Goal: Task Accomplishment & Management: Use online tool/utility

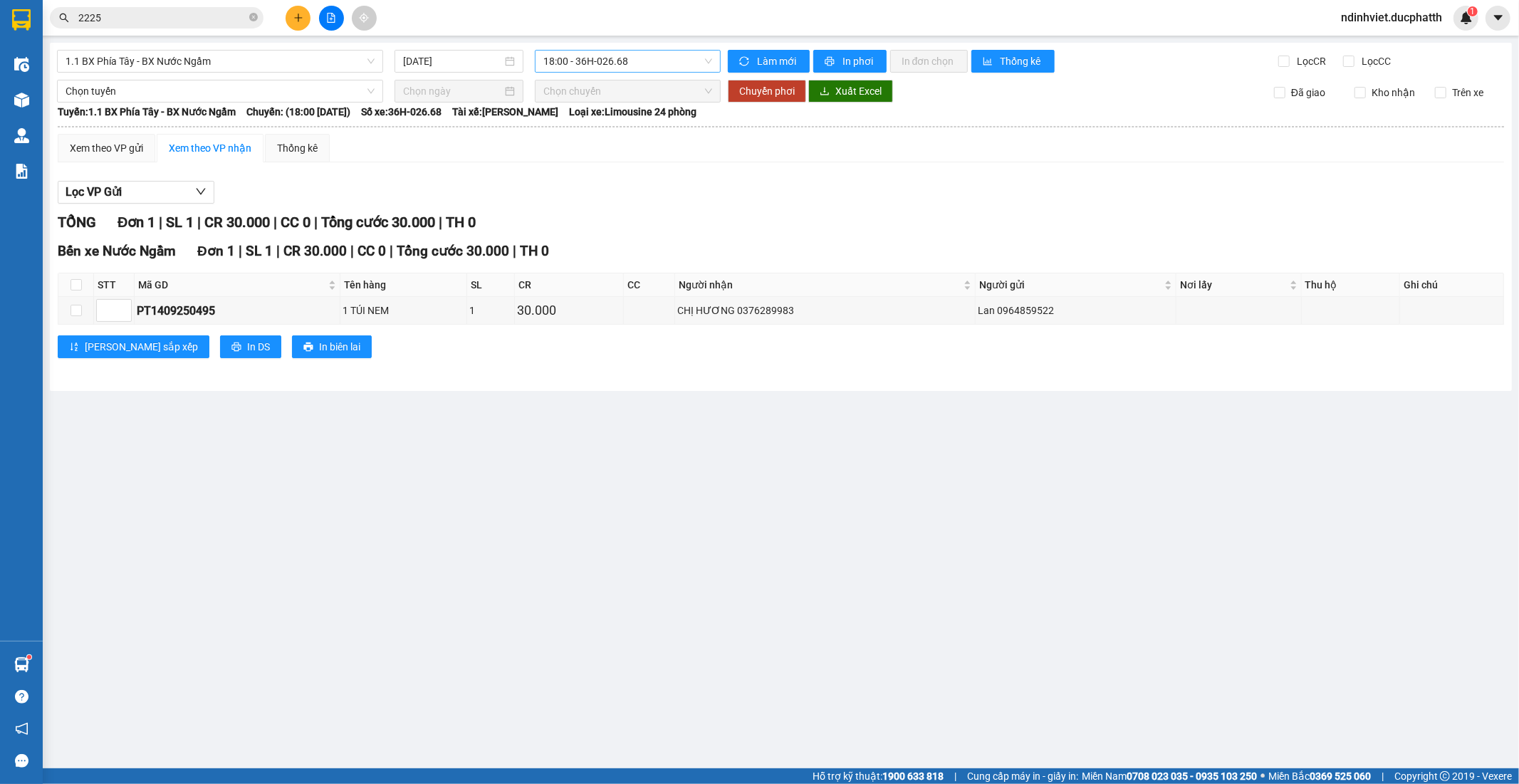
drag, startPoint x: 659, startPoint y: 53, endPoint x: 646, endPoint y: 60, distance: 14.8
click at [658, 53] on span "18:00 - 36H-026.68" at bounding box center [628, 61] width 168 height 21
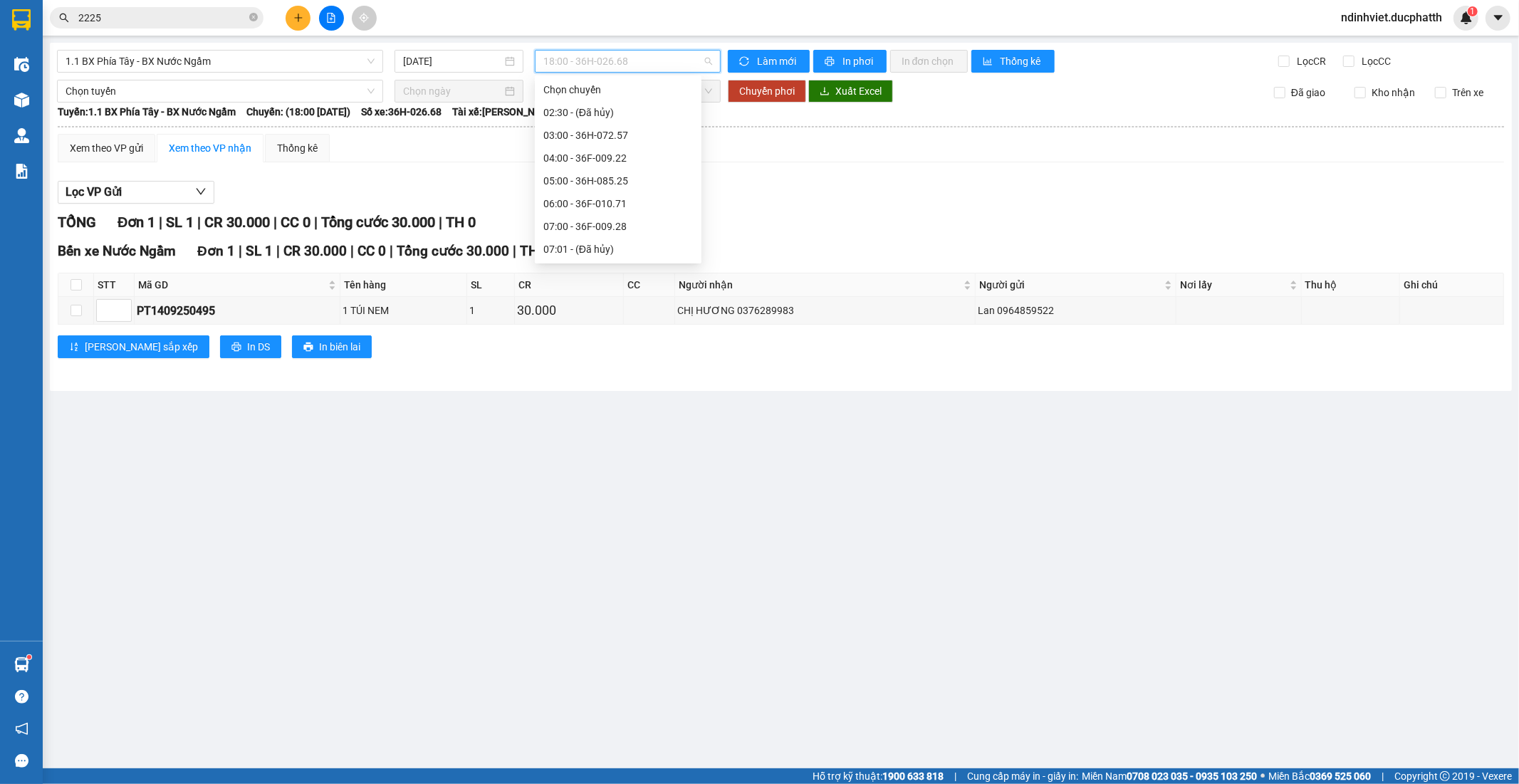
scroll to position [752, 0]
click at [616, 153] on div "20:00 - 36H-085.25" at bounding box center [619, 158] width 150 height 16
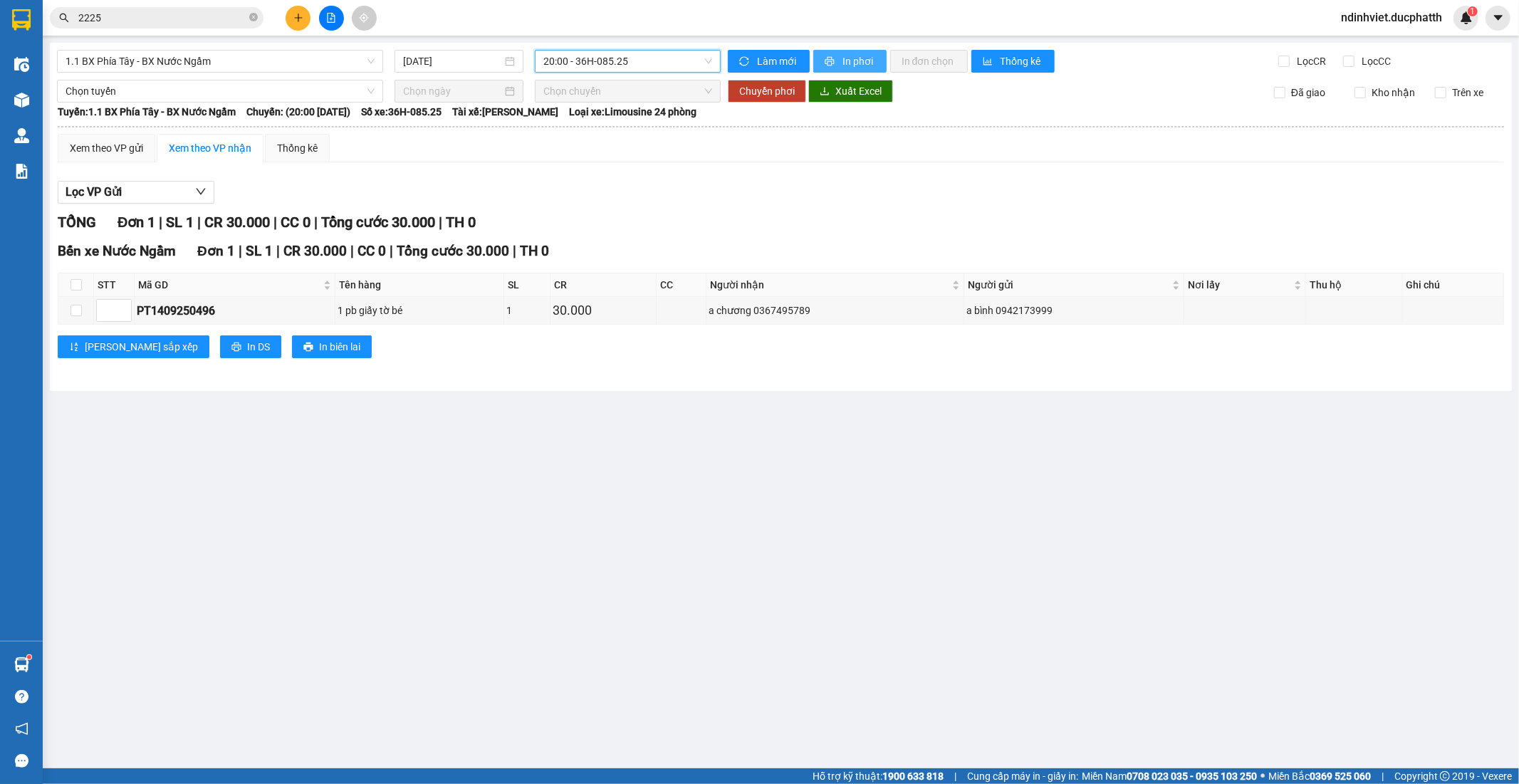
click at [859, 58] on span "In phơi" at bounding box center [858, 61] width 33 height 16
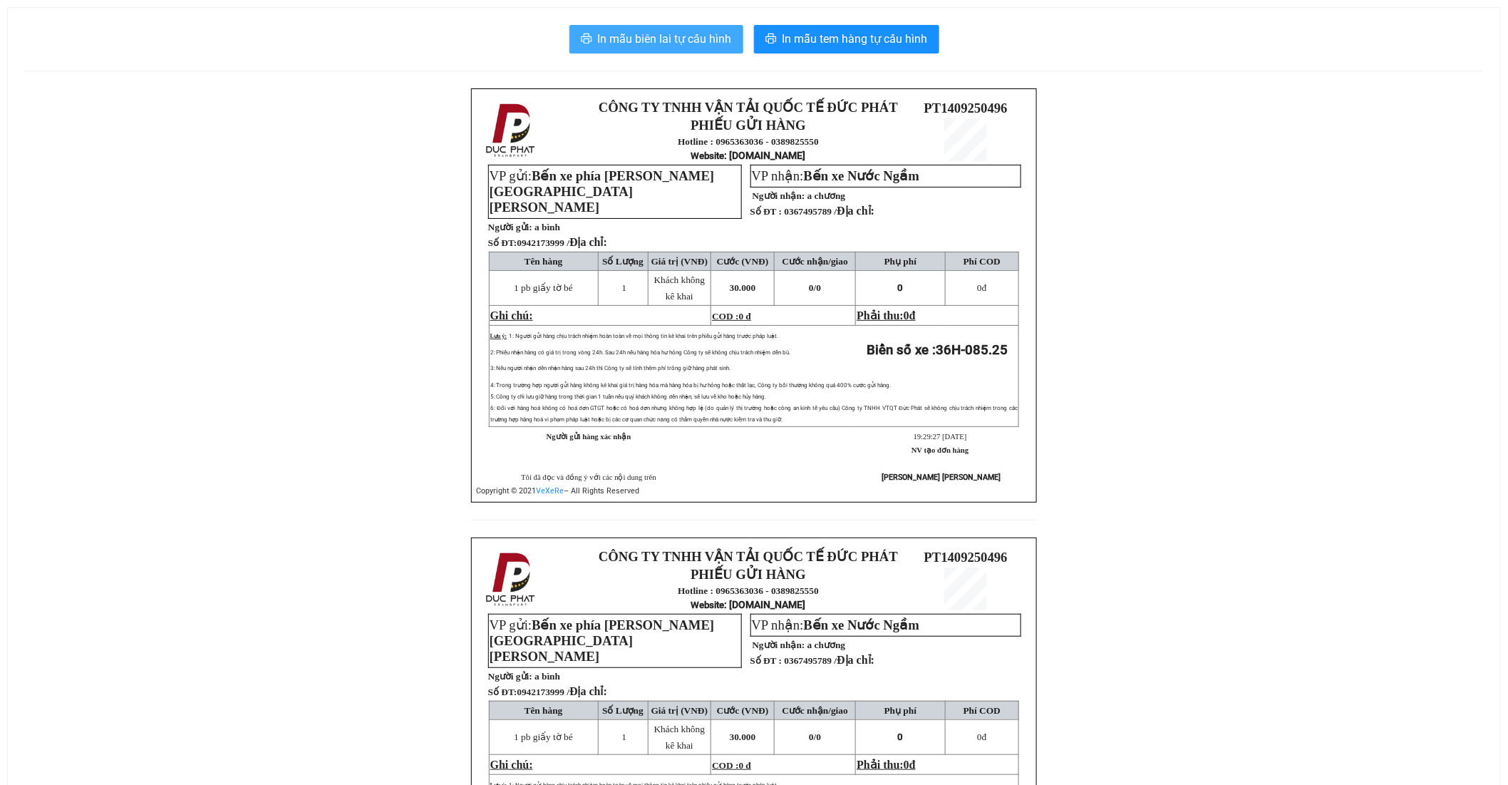
click at [657, 43] on span "In mẫu biên lai tự cấu hình" at bounding box center [665, 39] width 134 height 18
